Goal: Complete application form

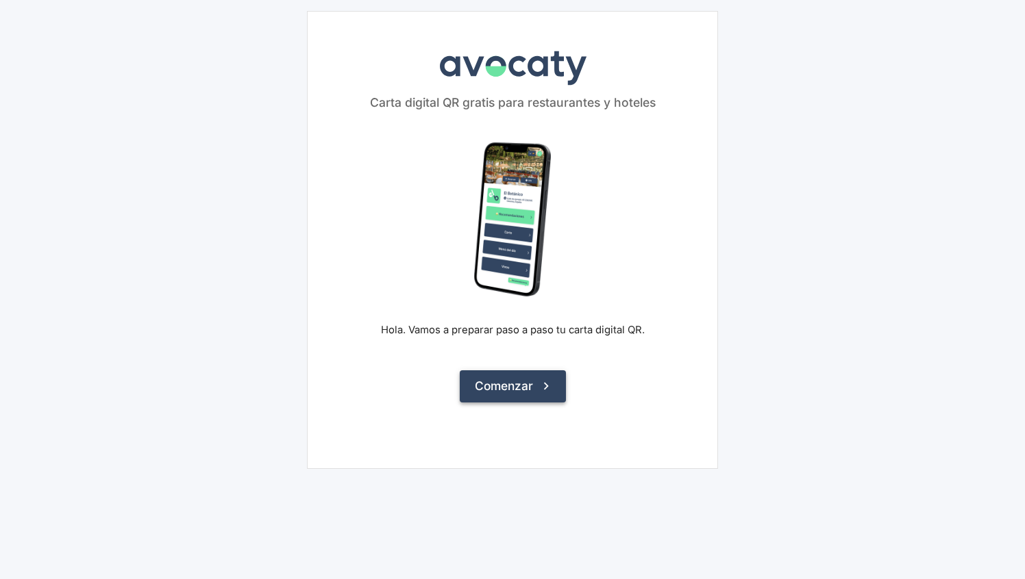
click at [502, 390] on button "Comenzar" at bounding box center [513, 387] width 106 height 32
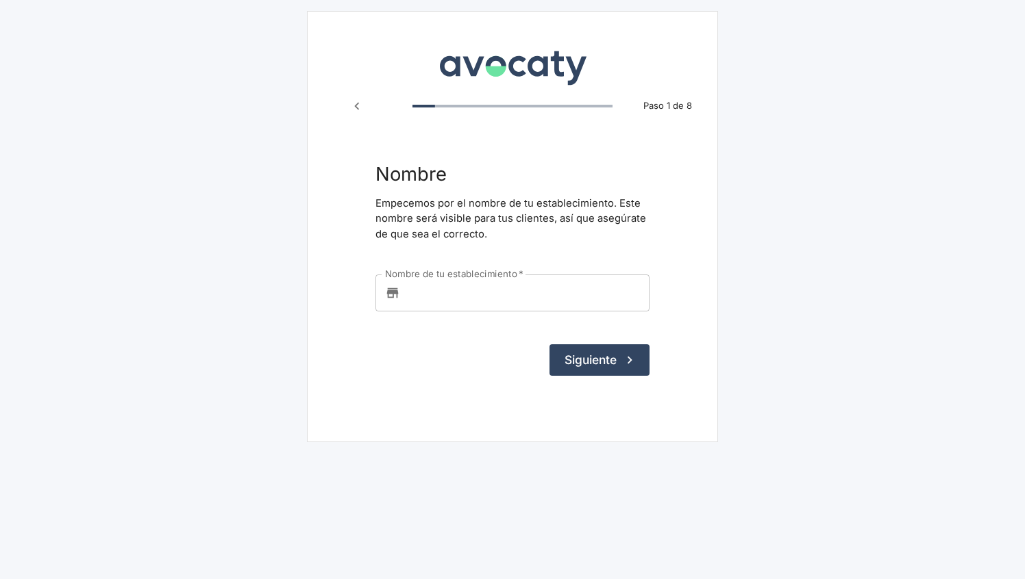
click at [526, 288] on input "Nombre de tu establecimiento   *" at bounding box center [527, 293] width 244 height 37
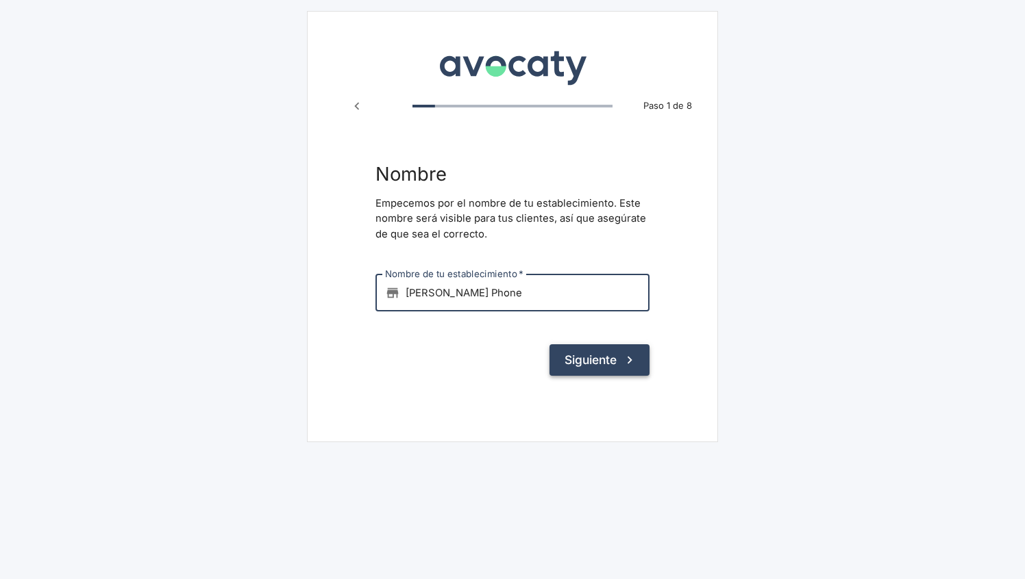
type input "[PERSON_NAME] Phone"
click at [627, 360] on icon "submit" at bounding box center [629, 360] width 15 height 15
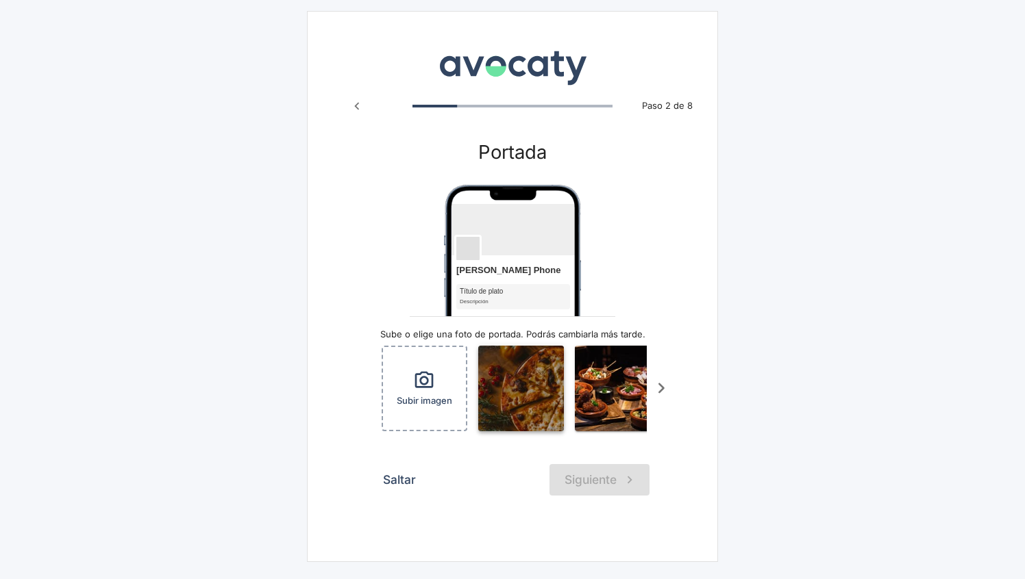
click at [522, 391] on img "button" at bounding box center [521, 389] width 86 height 86
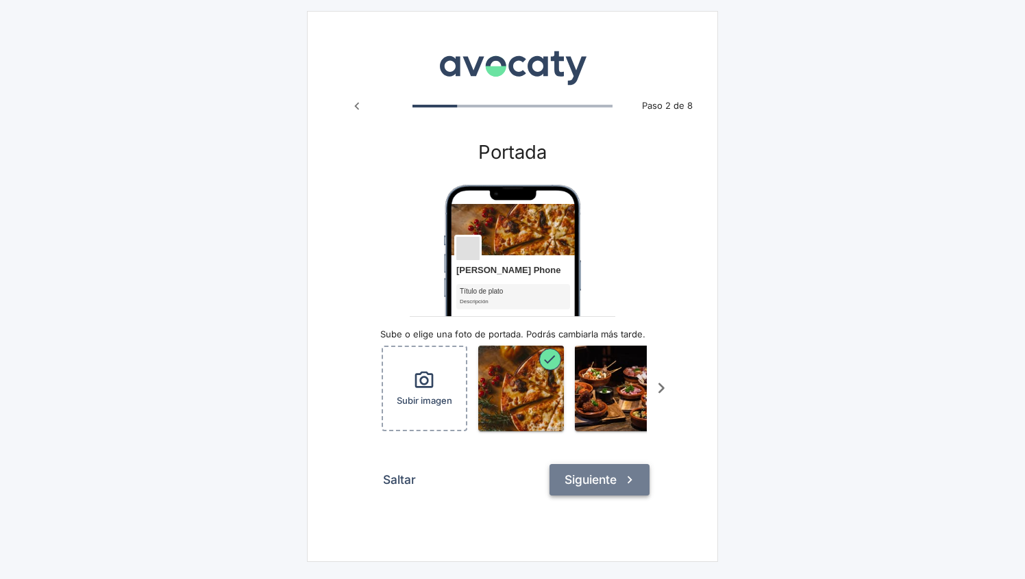
click at [628, 476] on icon "submit" at bounding box center [629, 480] width 15 height 15
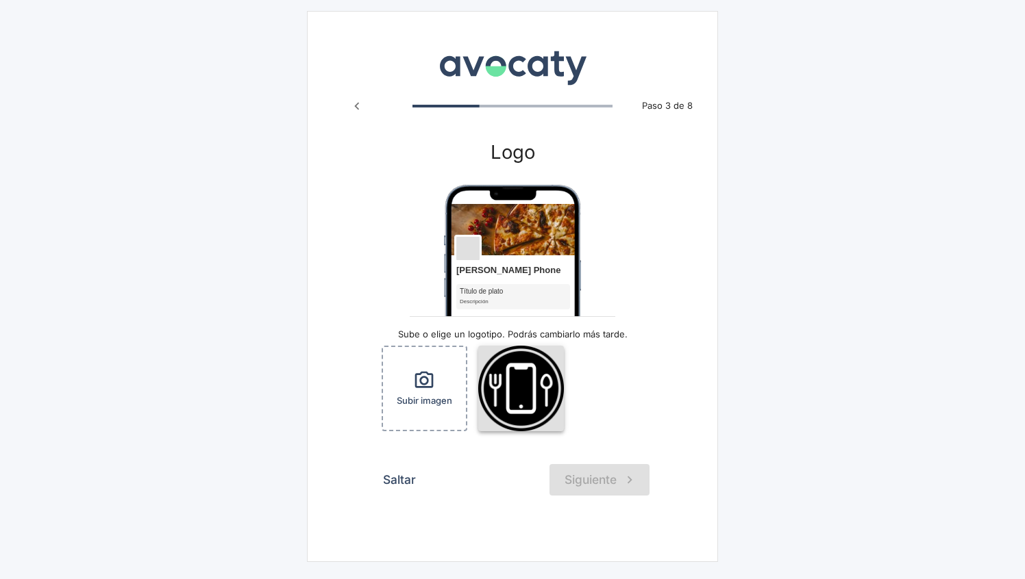
click at [535, 400] on img "button" at bounding box center [521, 389] width 86 height 86
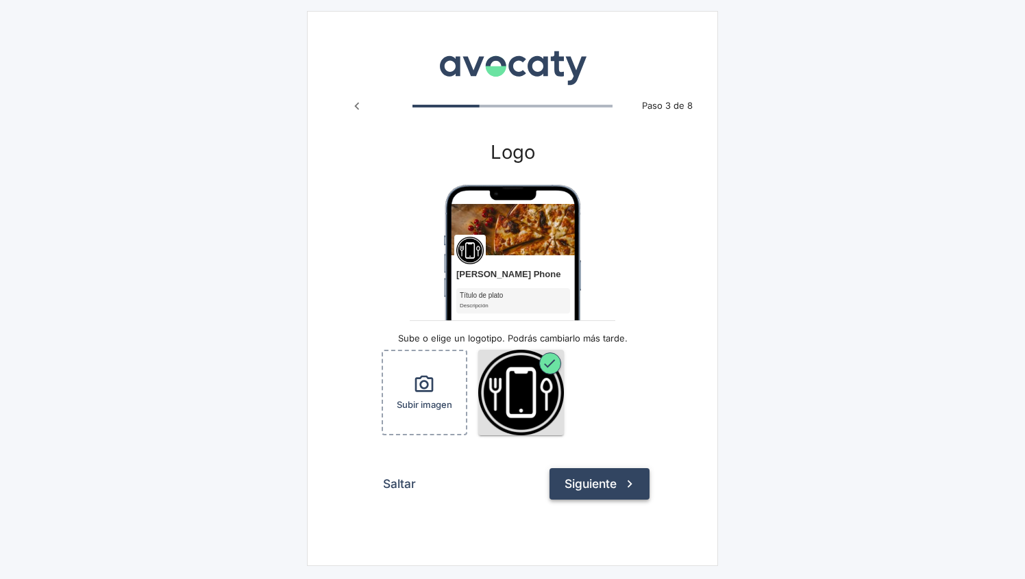
click at [629, 479] on icon "submit" at bounding box center [629, 484] width 15 height 15
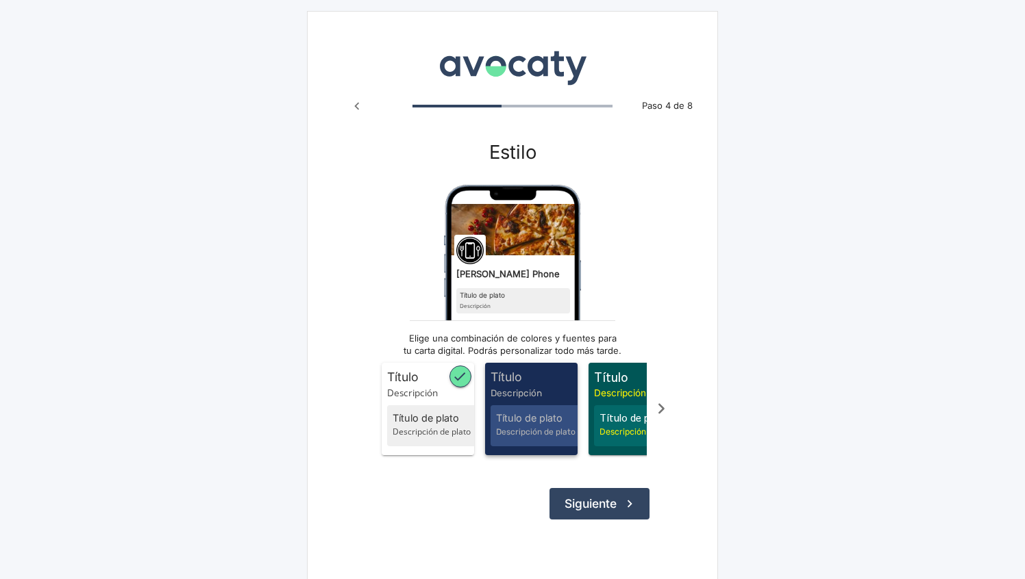
click at [523, 434] on span "Descripción de plato" at bounding box center [538, 432] width 85 height 12
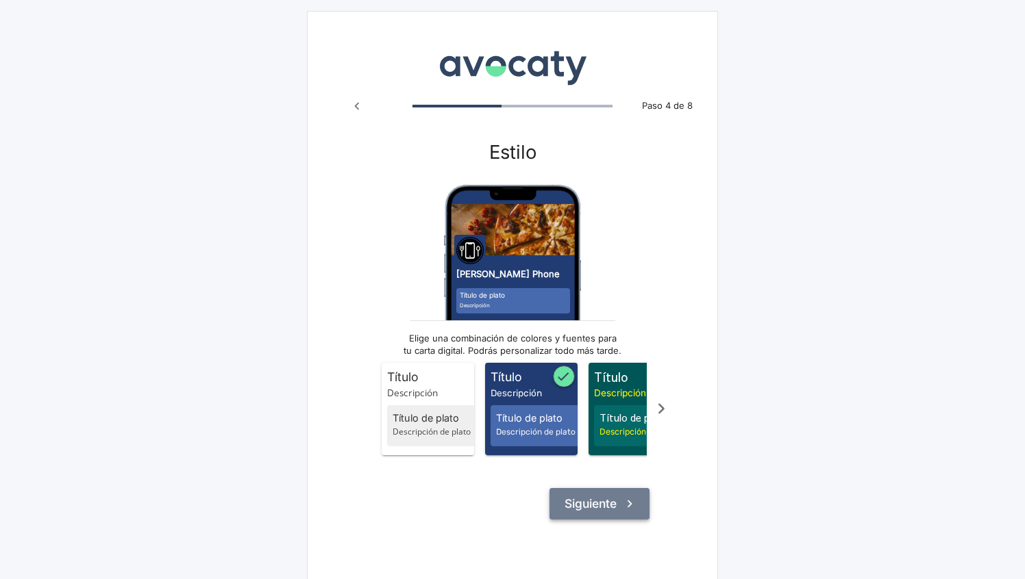
click at [597, 490] on button "Siguiente" at bounding box center [599, 504] width 100 height 32
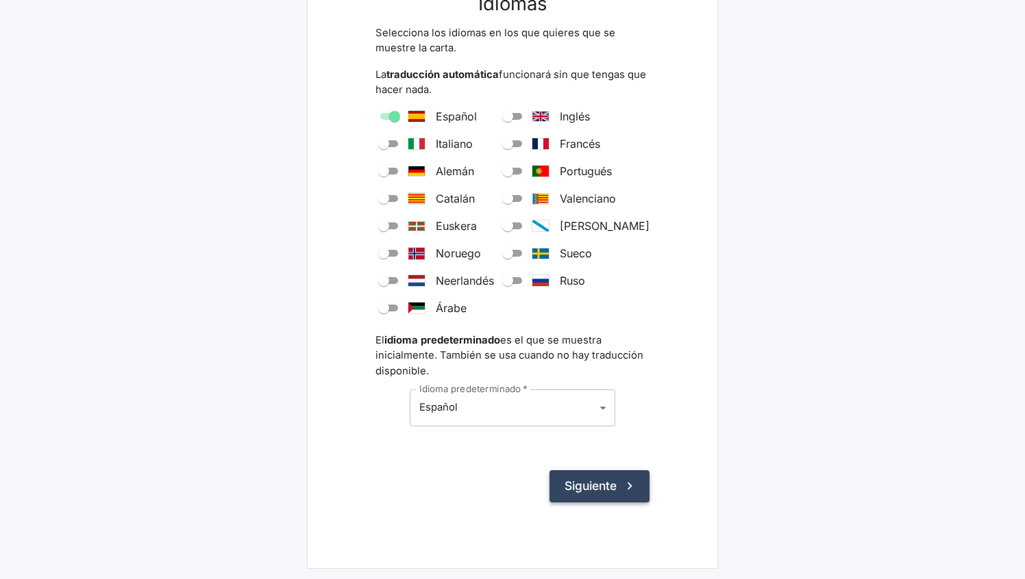
click at [573, 493] on button "Siguiente" at bounding box center [599, 486] width 100 height 32
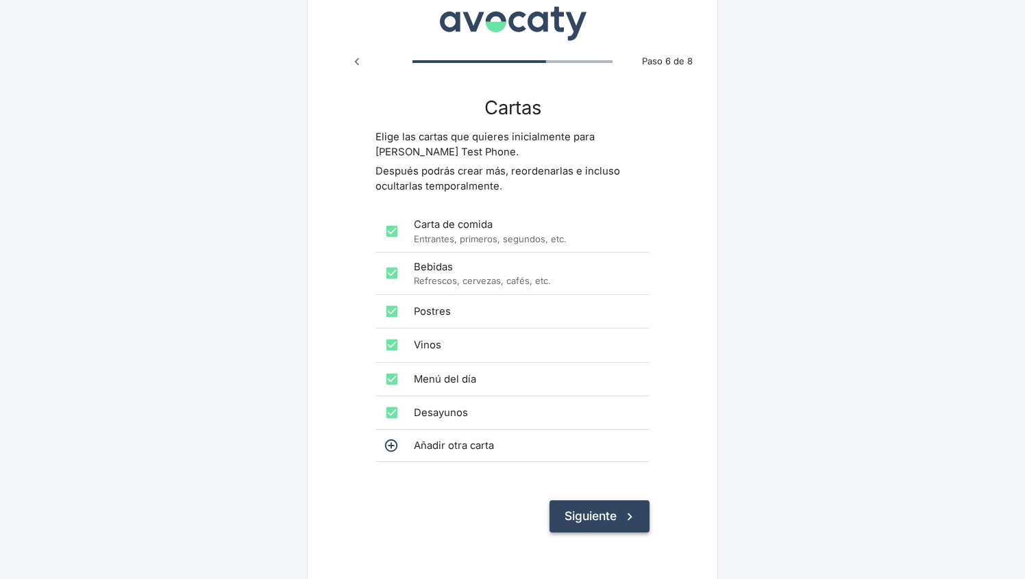
click at [577, 512] on button "Siguiente" at bounding box center [599, 517] width 100 height 32
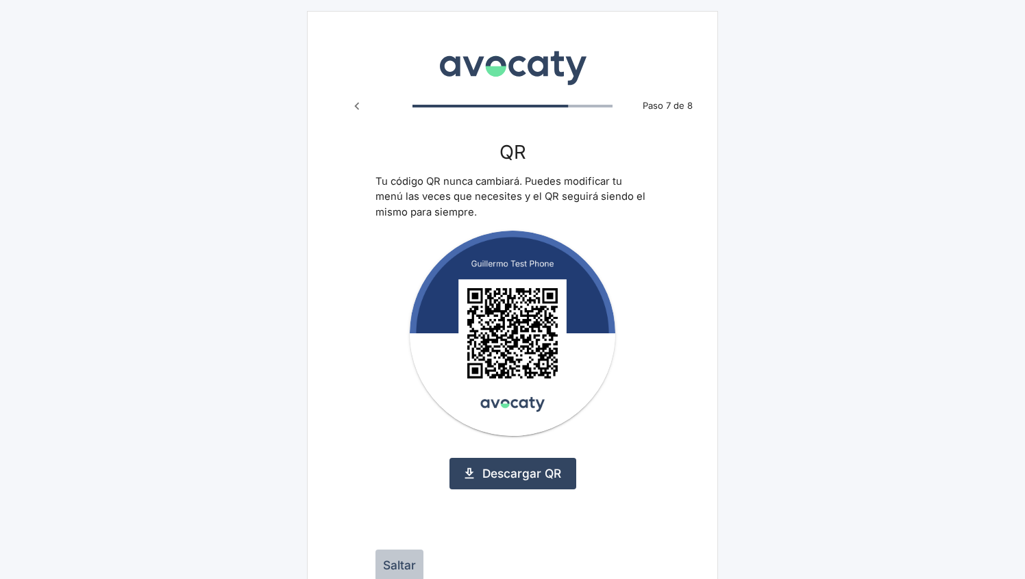
click at [410, 550] on button "Saltar" at bounding box center [399, 566] width 48 height 32
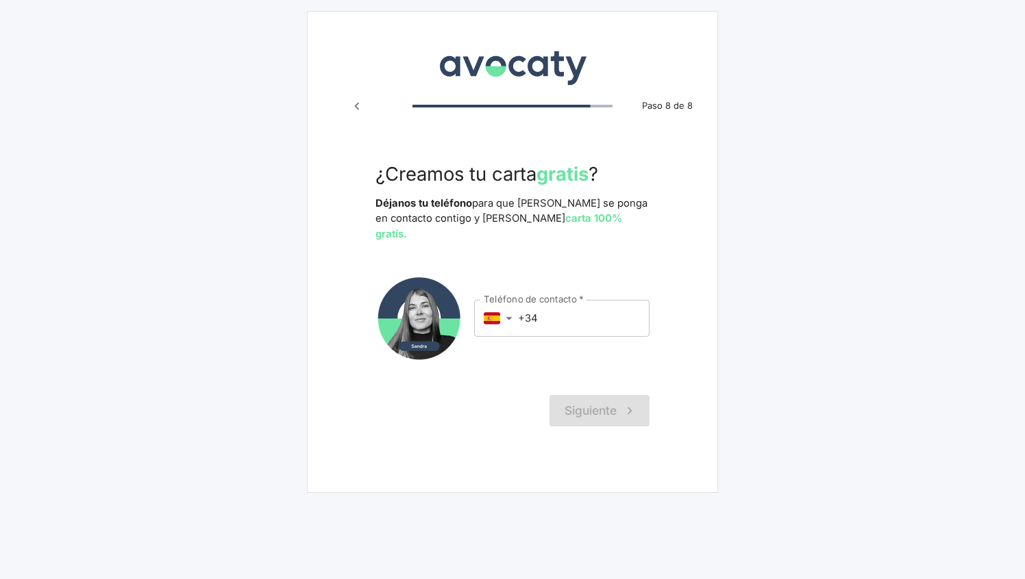
click at [602, 395] on div "Siguiente" at bounding box center [512, 411] width 274 height 32
click at [572, 300] on input "+34" at bounding box center [583, 318] width 131 height 37
type input "+34"
